Goal: Navigation & Orientation: Find specific page/section

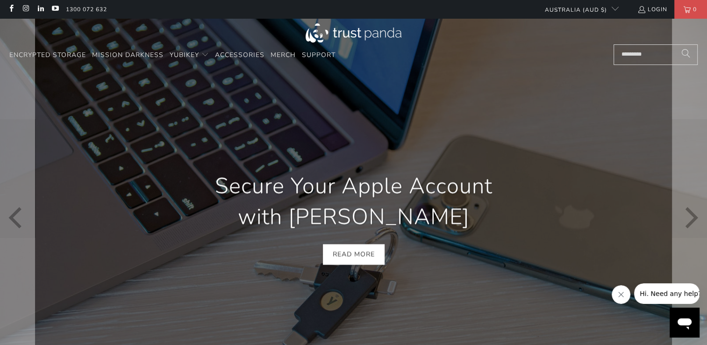
scroll to position [0, 267]
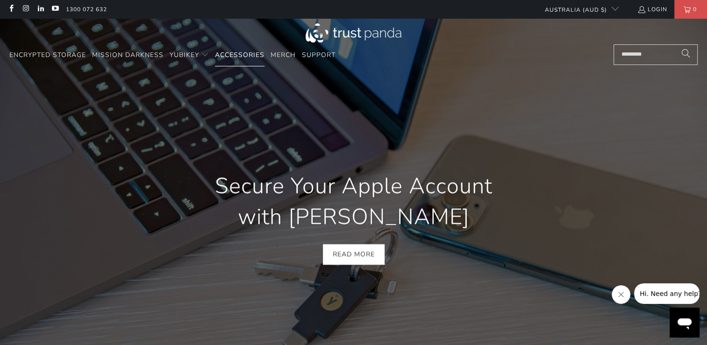
click at [241, 56] on span "Accessories" at bounding box center [240, 54] width 50 height 9
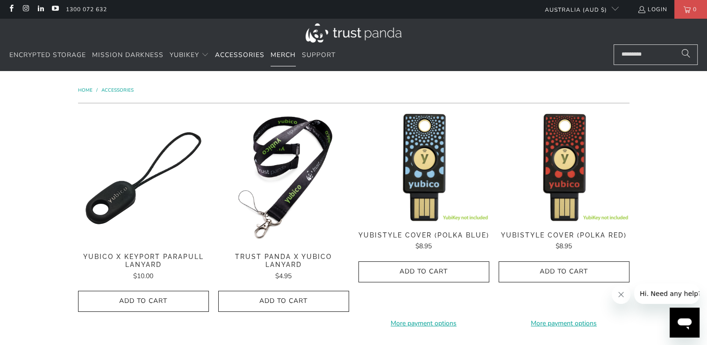
click at [286, 55] on span "Merch" at bounding box center [283, 54] width 25 height 9
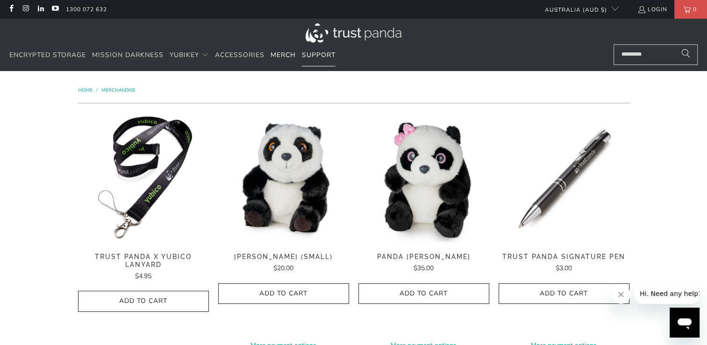
click at [317, 51] on span "Support" at bounding box center [319, 54] width 34 height 9
